Goal: Find contact information: Find contact information

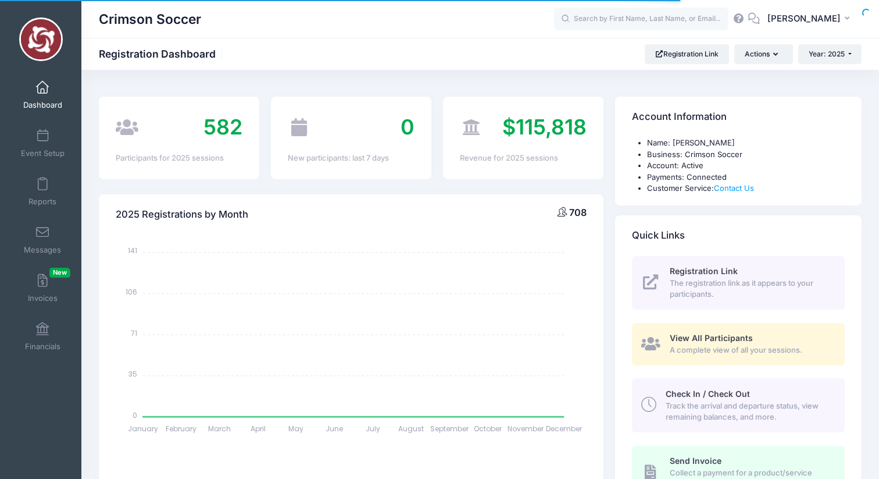
select select
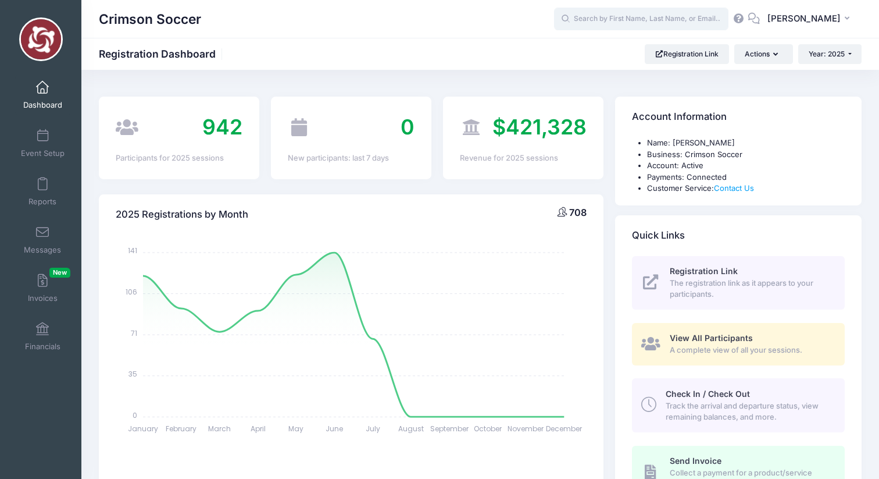
click at [632, 20] on input "text" at bounding box center [641, 19] width 174 height 23
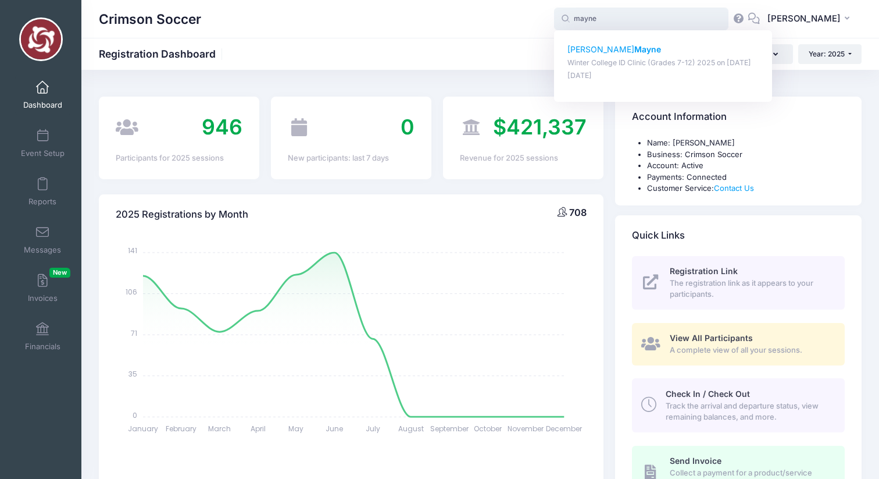
click at [646, 58] on p "Winter College ID Clinic (Grades 7-12) 2025 on Jan-17, 2025" at bounding box center [664, 63] width 192 height 11
type input "Jackie Mayne (Winter College ID Clinic (Grades 7-12) 2025, Jan-17, 2025)"
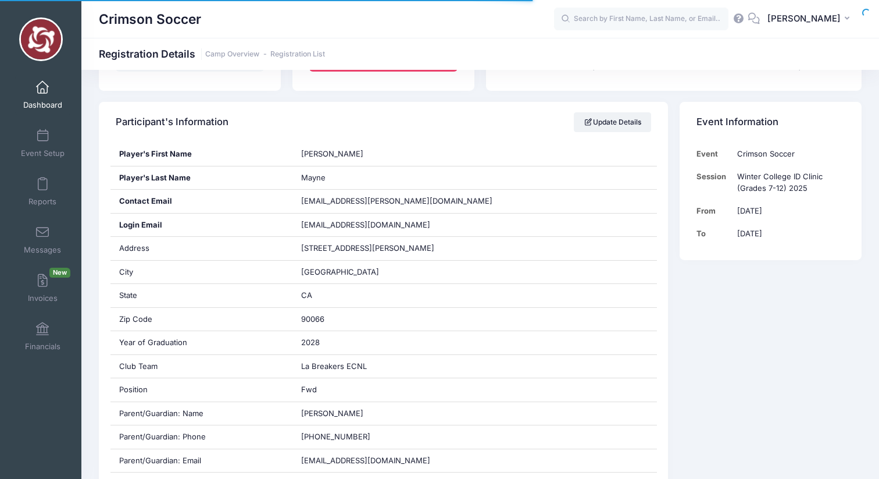
scroll to position [173, 0]
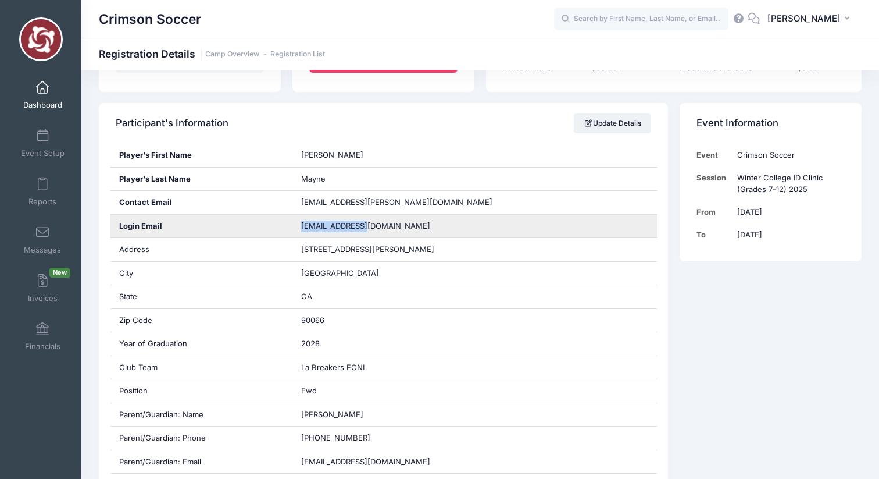
drag, startPoint x: 386, startPoint y: 228, endPoint x: 300, endPoint y: 226, distance: 86.1
click at [300, 226] on div "[EMAIL_ADDRESS][DOMAIN_NAME]" at bounding box center [475, 226] width 365 height 23
copy span "[EMAIL_ADDRESS][DOMAIN_NAME]"
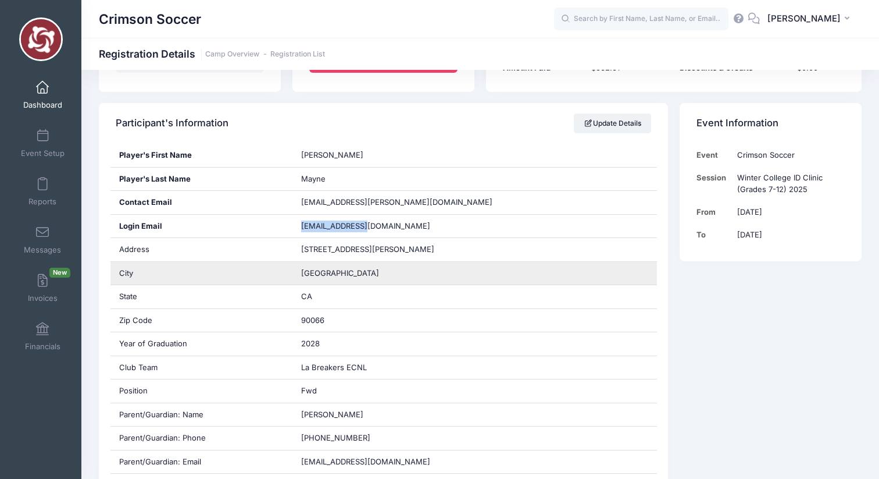
scroll to position [0, 0]
